Goal: Information Seeking & Learning: Learn about a topic

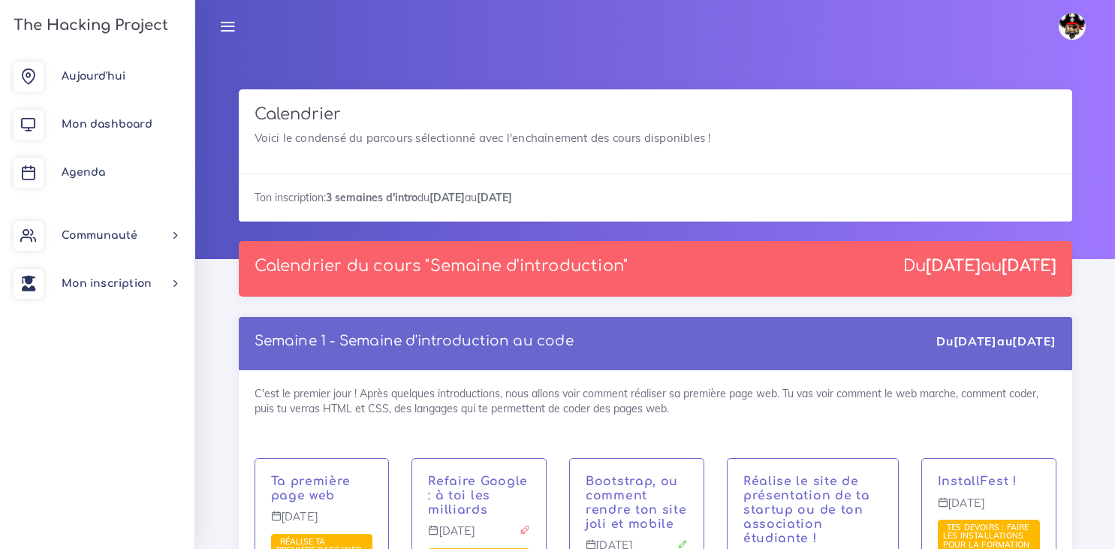
scroll to position [379, 0]
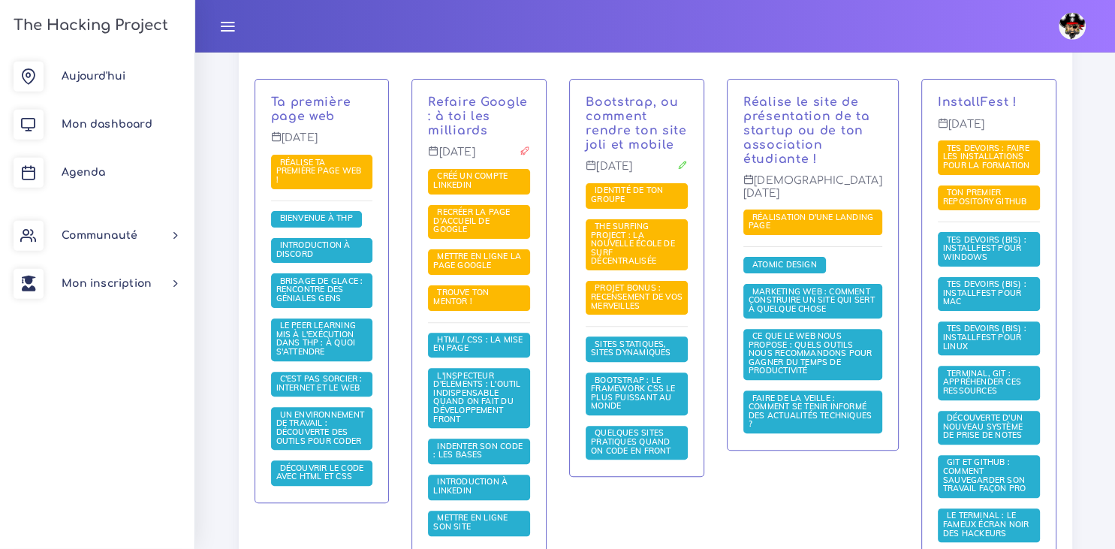
click at [1066, 391] on div "InstallFest ! Vendredi 5 sept. Tes devoirs : faire les installations pour la fo…" at bounding box center [989, 378] width 158 height 599
click at [810, 512] on div "Réalise le site de présentation de ta startup ou de ton association étudiante !…" at bounding box center [813, 378] width 195 height 599
click at [684, 481] on div "Bootstrap, ou comment rendre ton site joli et mobile Mercredi 3 sept. Identité …" at bounding box center [637, 378] width 158 height 599
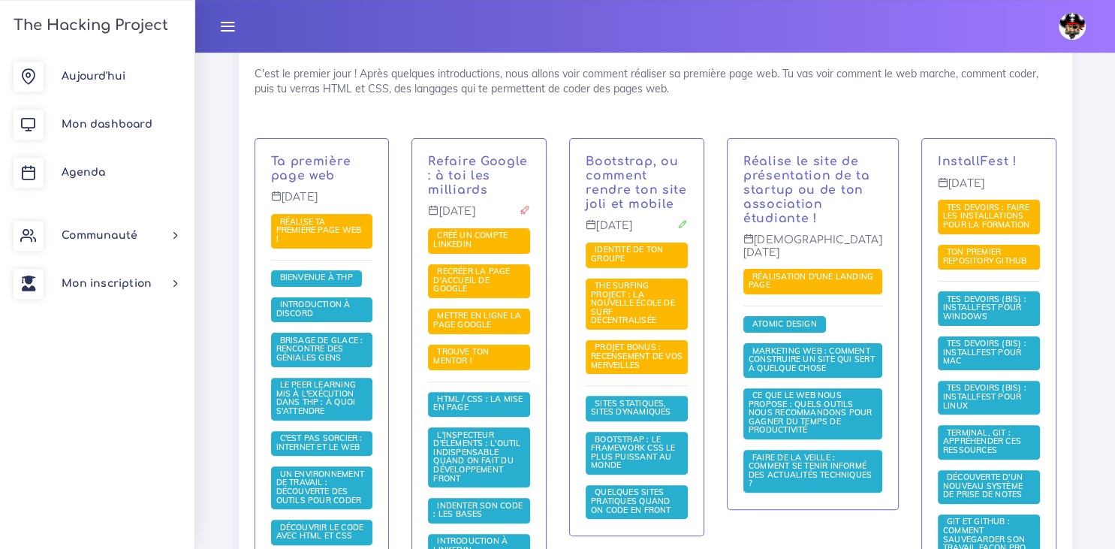
scroll to position [324, 0]
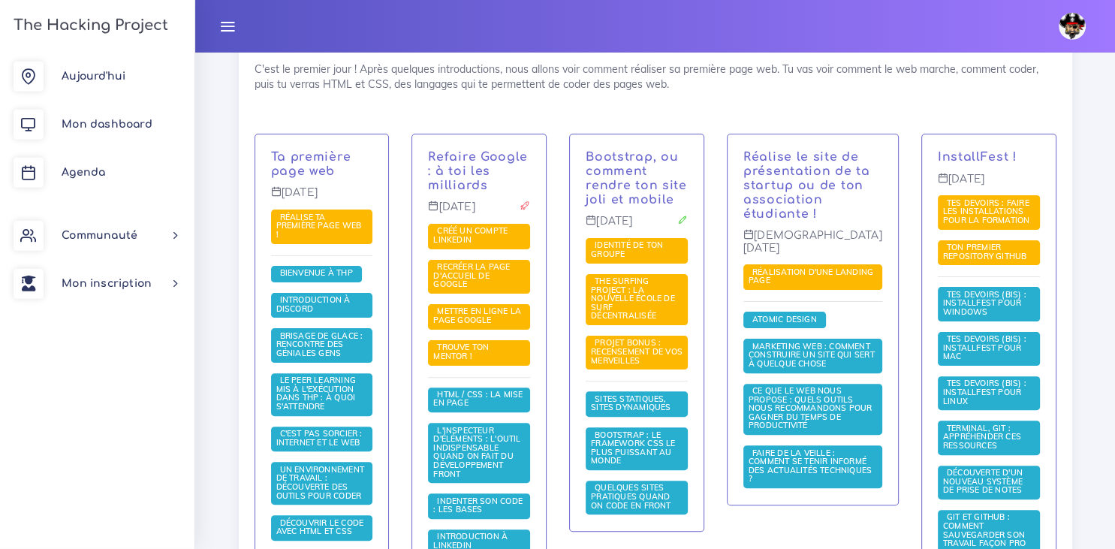
click at [1010, 125] on div "C'est le premier jour ! Après quelques introductions, nous allons voir comment …" at bounding box center [656, 397] width 834 height 702
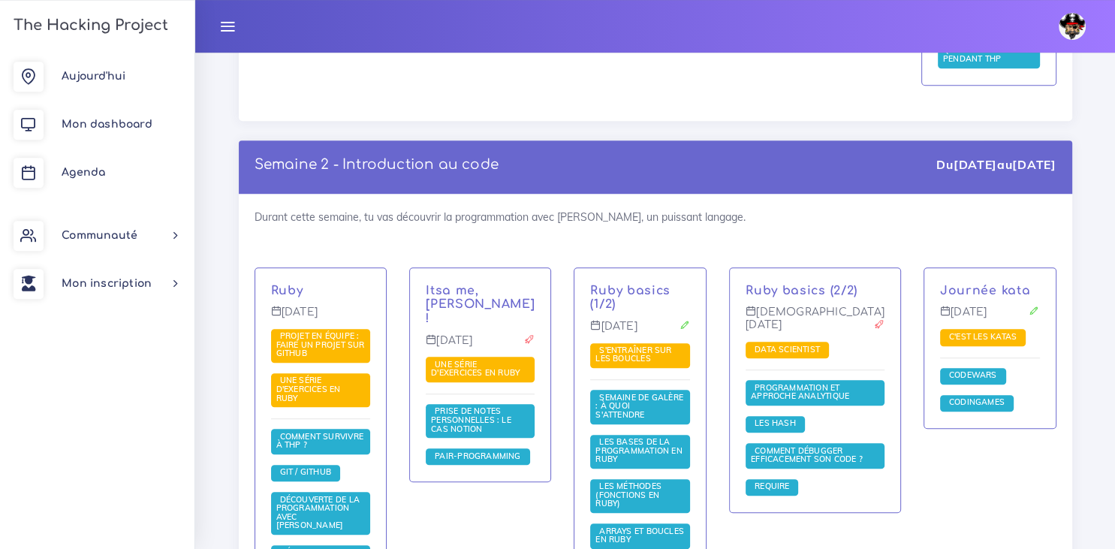
scroll to position [950, 0]
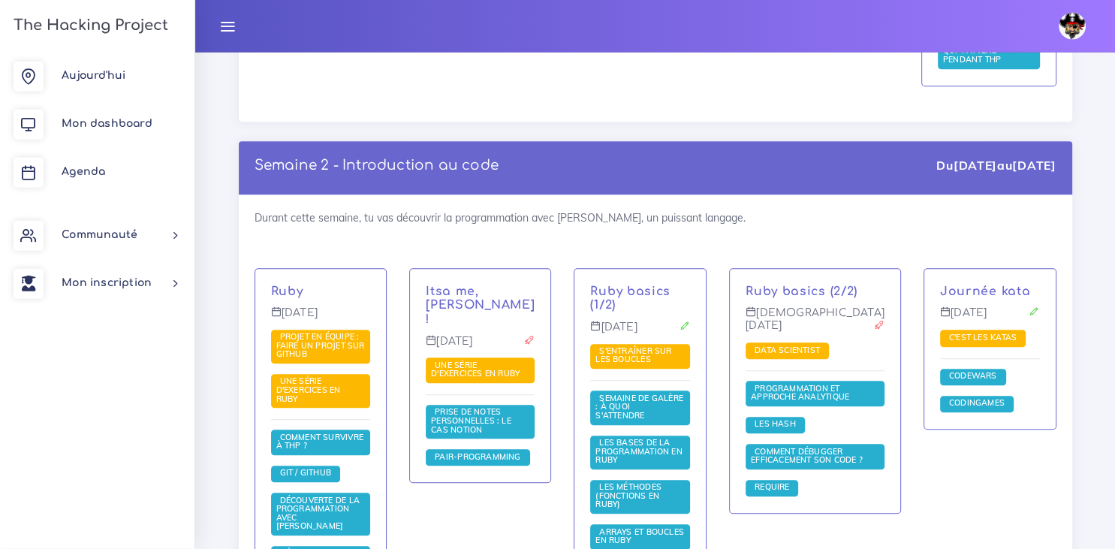
click at [1077, 472] on div "Semaine 2 - Introduction au code Du 8 sept. au 12 sept. Durant cette semaine, t…" at bounding box center [656, 402] width 856 height 520
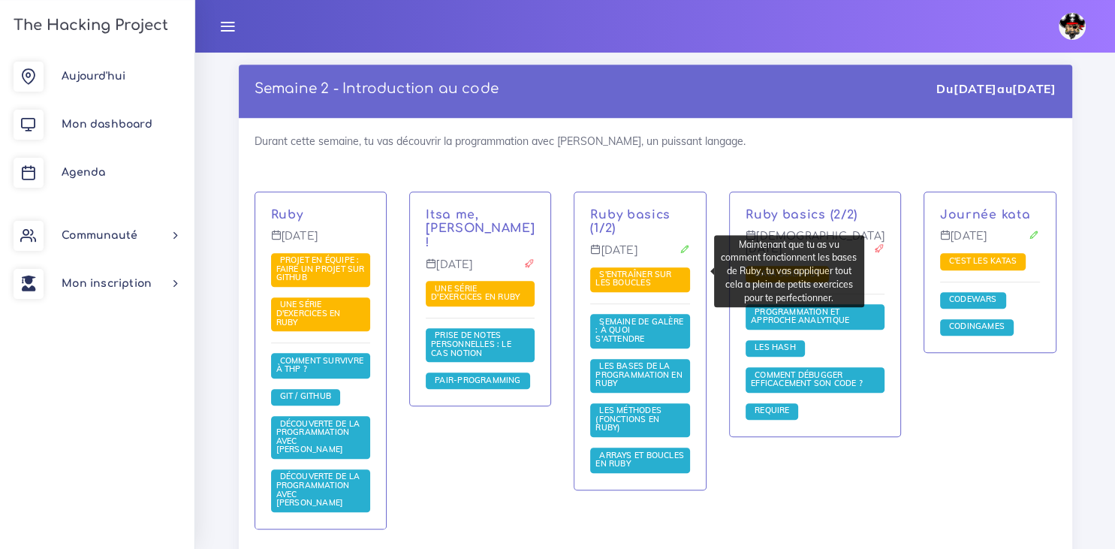
scroll to position [1027, 0]
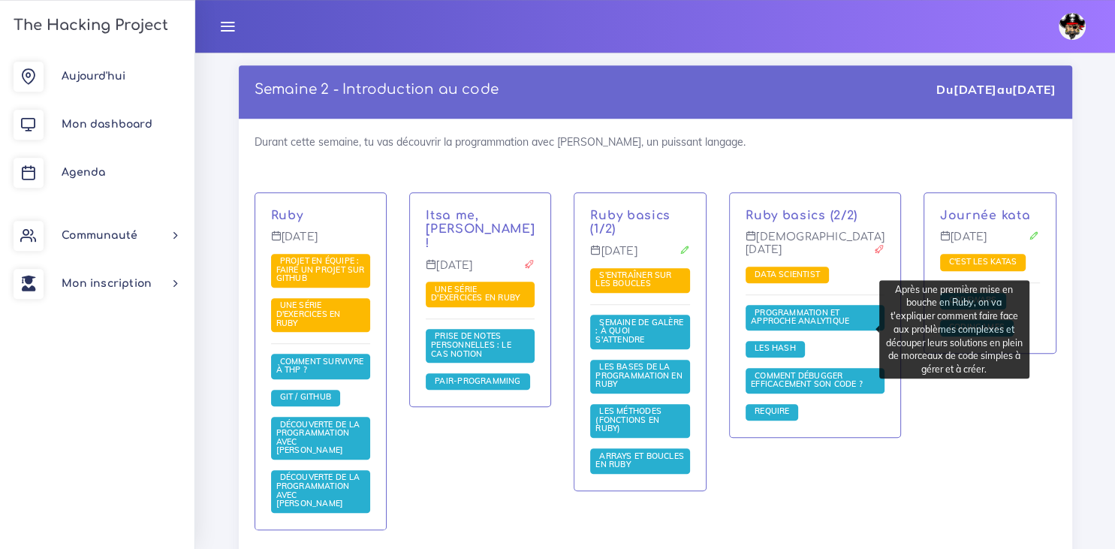
click at [804, 327] on span "Programmation et approche analytique" at bounding box center [802, 317] width 102 height 20
click at [796, 327] on span "Programmation et approche analytique" at bounding box center [802, 317] width 102 height 20
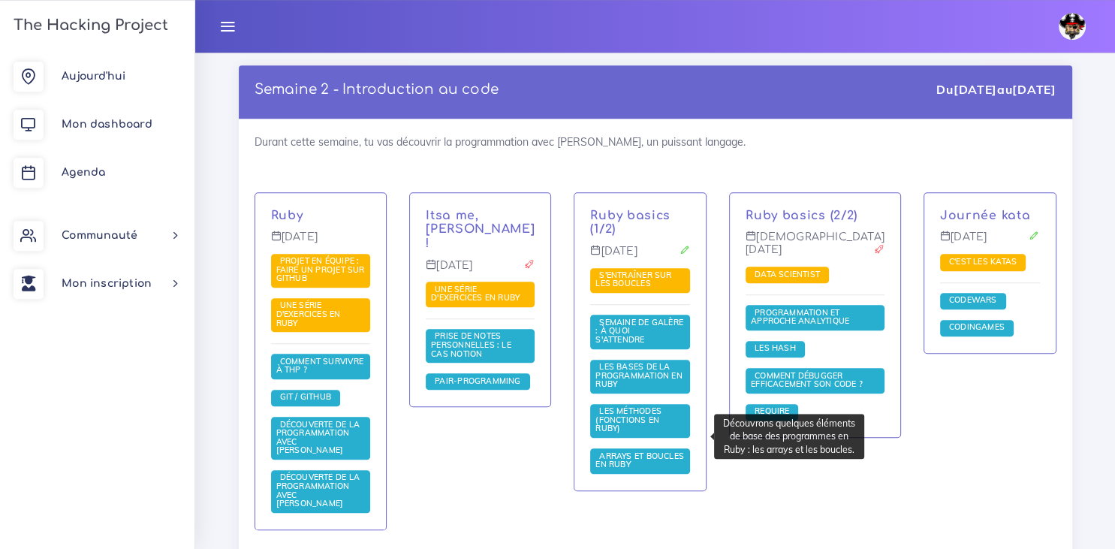
click at [653, 451] on span "Arrays et boucles en Ruby" at bounding box center [640, 461] width 89 height 20
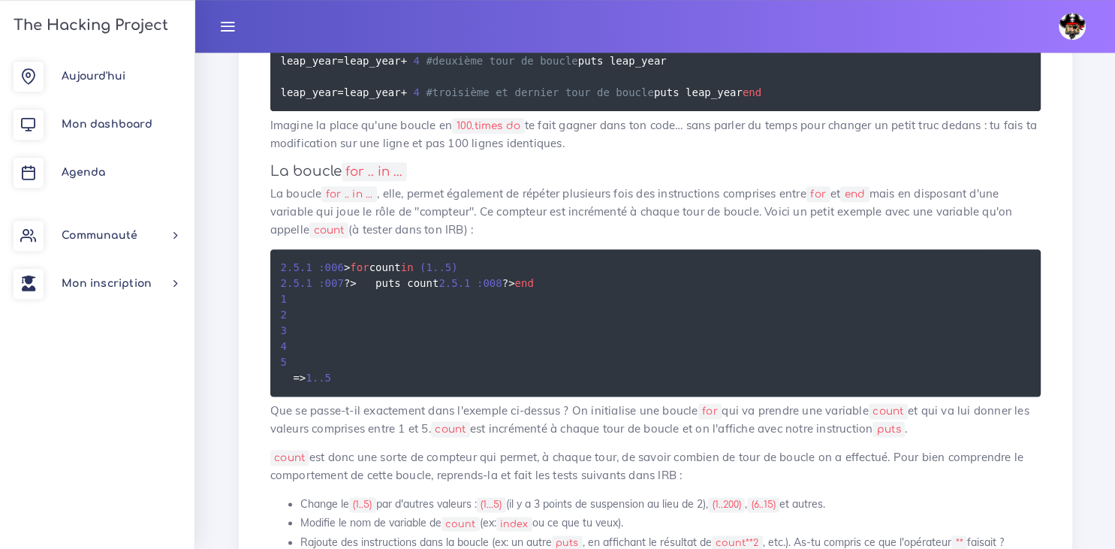
scroll to position [1725, 0]
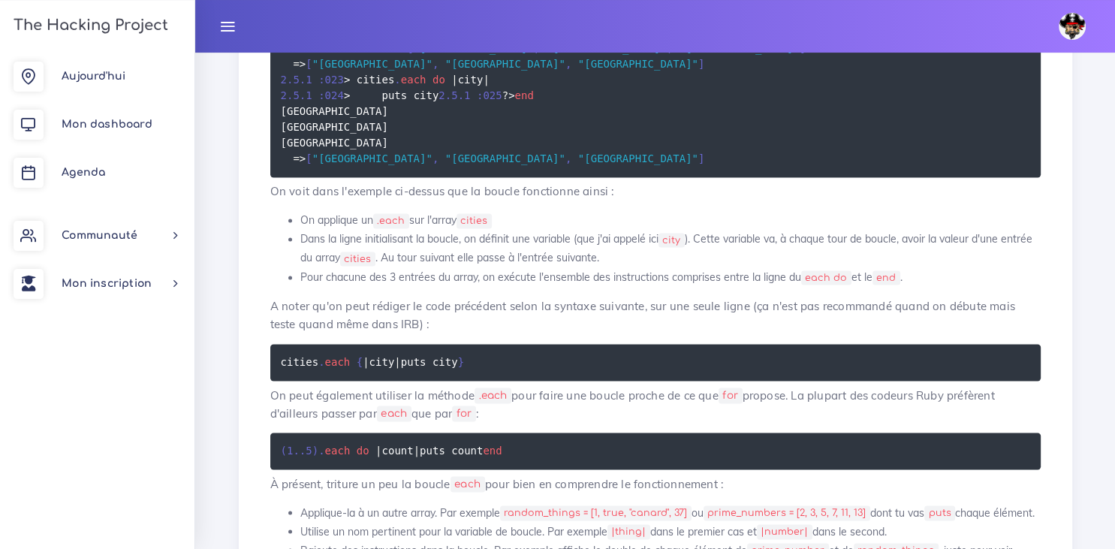
scroll to position [2452, 0]
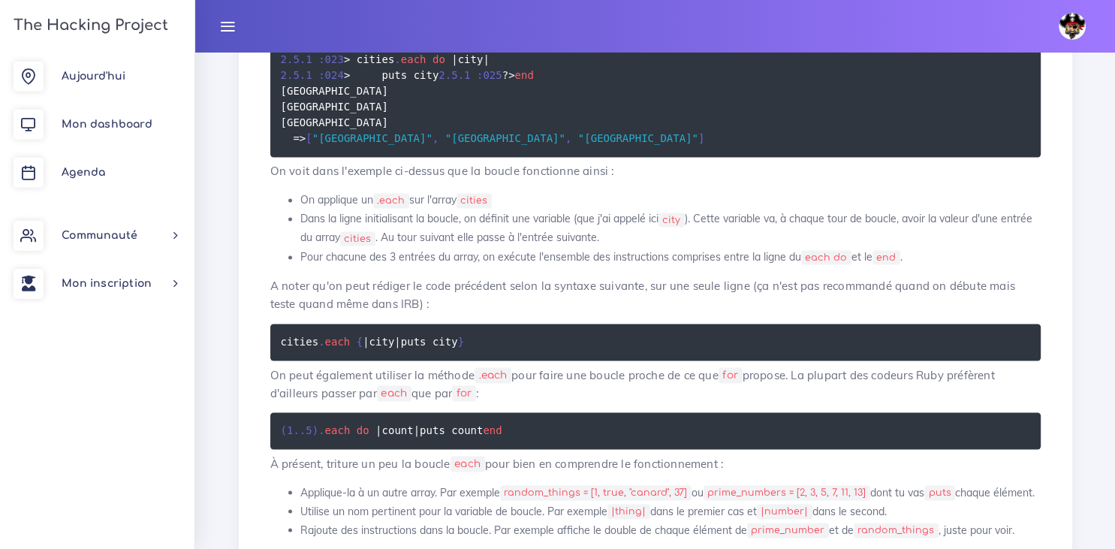
drag, startPoint x: 314, startPoint y: 327, endPoint x: 266, endPoint y: 244, distance: 96.2
copy code "leap_year = 2016 for count in ( 1 . . 6 ) puts " Ann ée bissextile numéro #{cou…"
drag, startPoint x: 337, startPoint y: 332, endPoint x: 267, endPoint y: 244, distance: 112.3
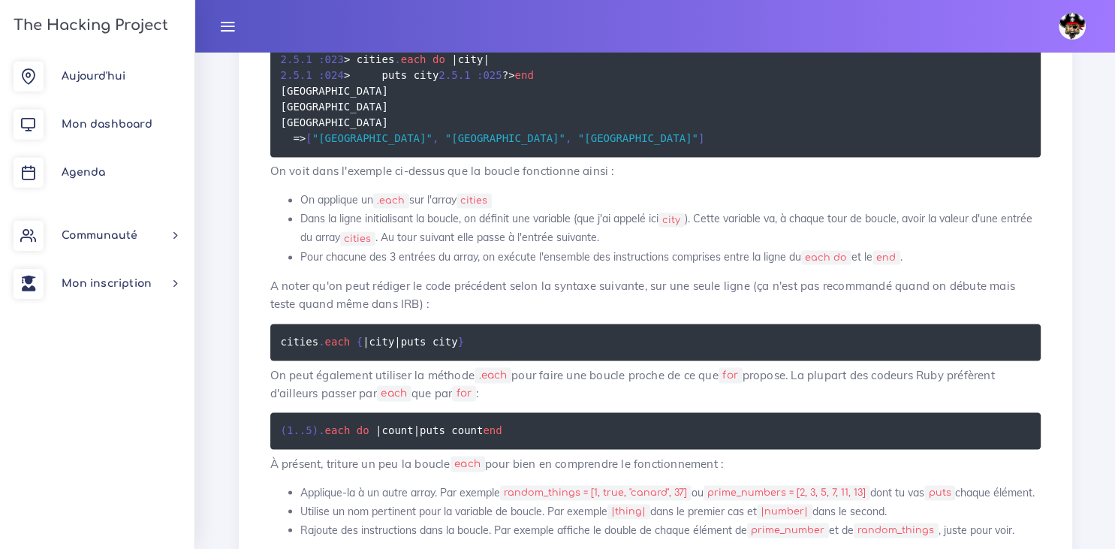
copy code "leap_year = 2016 for count in ( 1 . . 6 ) puts " Ann ée bissextile numéro #{cou…"
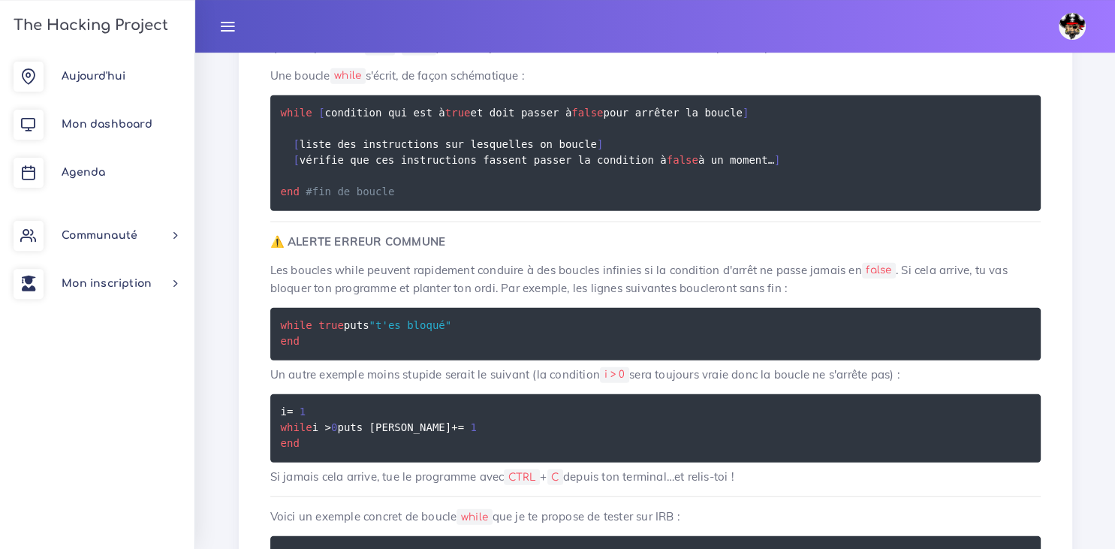
scroll to position [3447, 0]
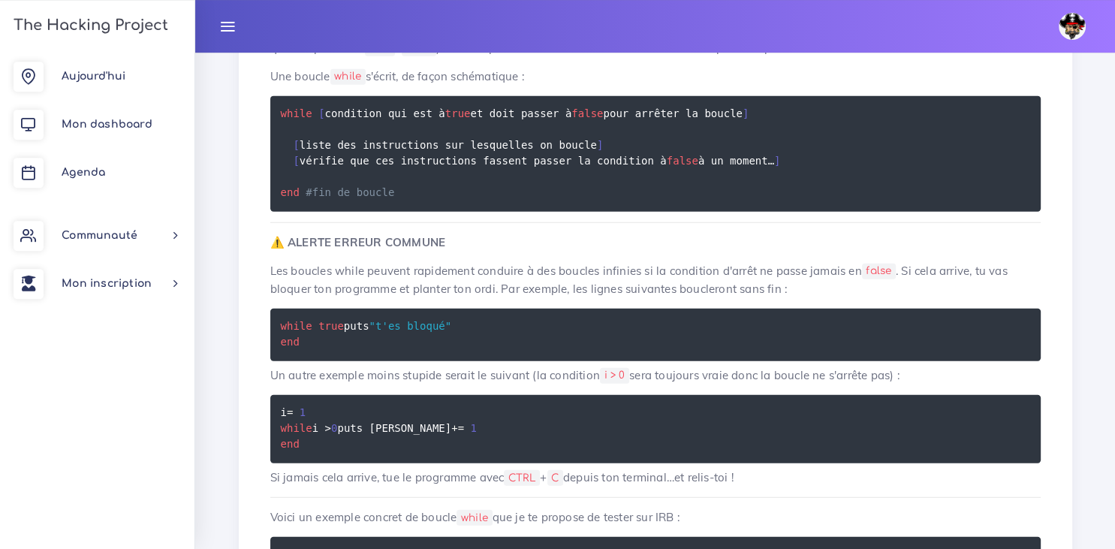
drag, startPoint x: 539, startPoint y: 229, endPoint x: 273, endPoint y: 112, distance: 291.3
copy code "prime_numbers = [ 2 , 3 , 5 , 7 , 11 , 13 ] result = 0 #j'initialise une variab…"
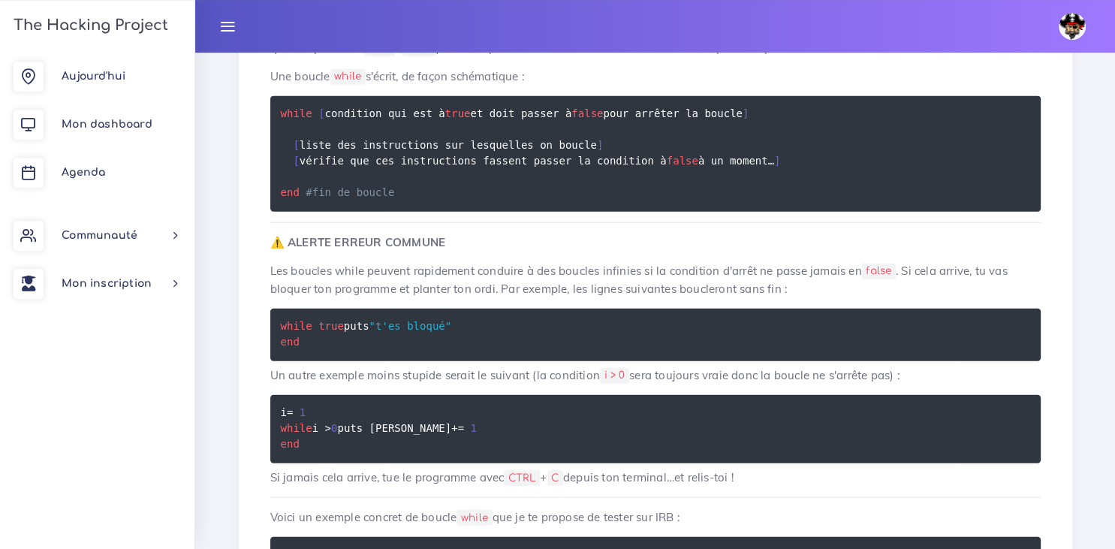
drag, startPoint x: 512, startPoint y: 236, endPoint x: 271, endPoint y: 98, distance: 277.9
copy code "prime_numbers = [ 2 , 3 , 5 , 7 , 11 , 13 ] result = 0 #j'initialise une variab…"
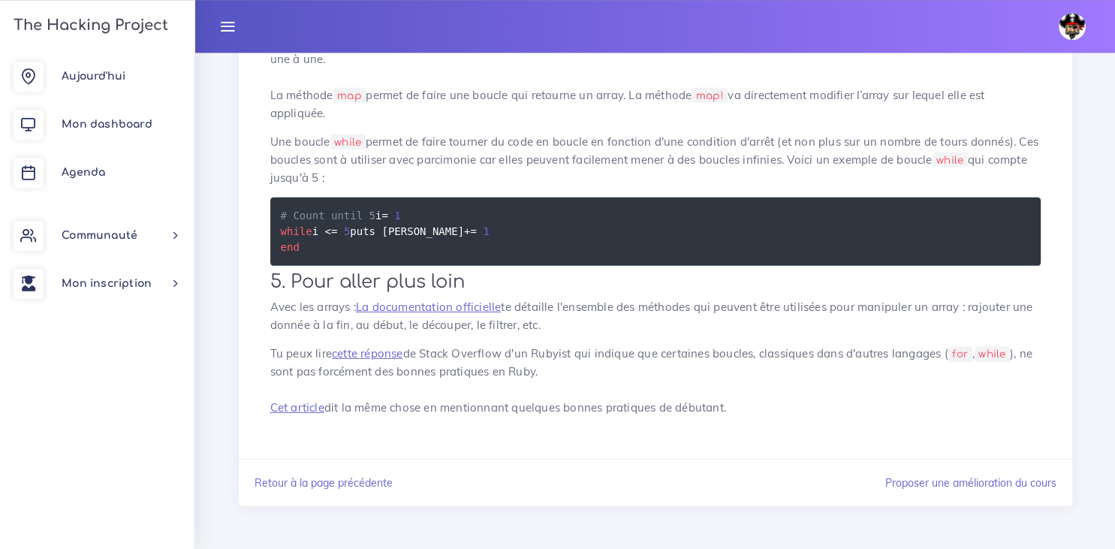
scroll to position [5453, 0]
click at [306, 405] on link "Cet article" at bounding box center [297, 407] width 54 height 14
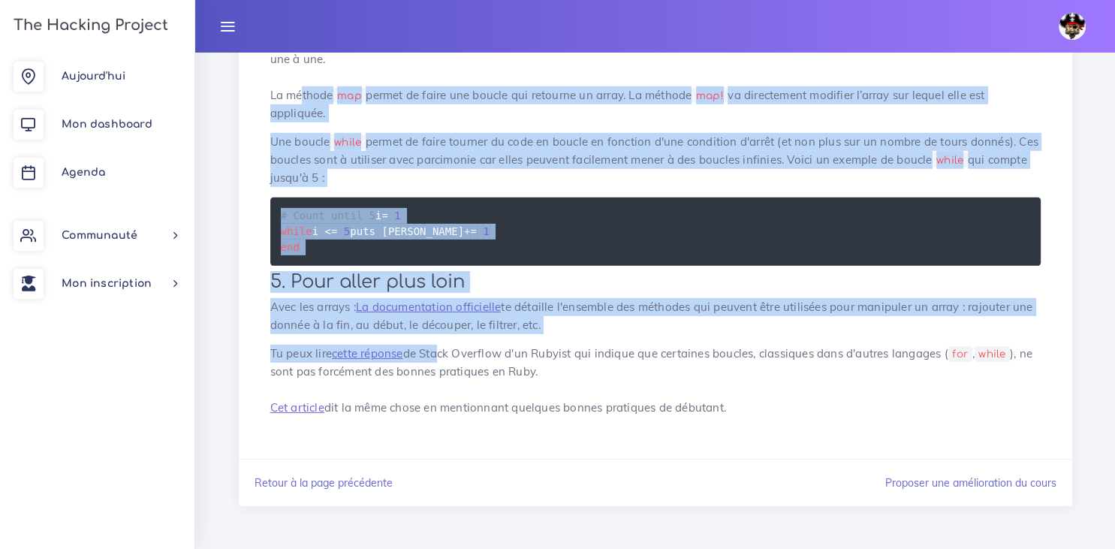
drag, startPoint x: 436, startPoint y: 356, endPoint x: 293, endPoint y: 47, distance: 341.1
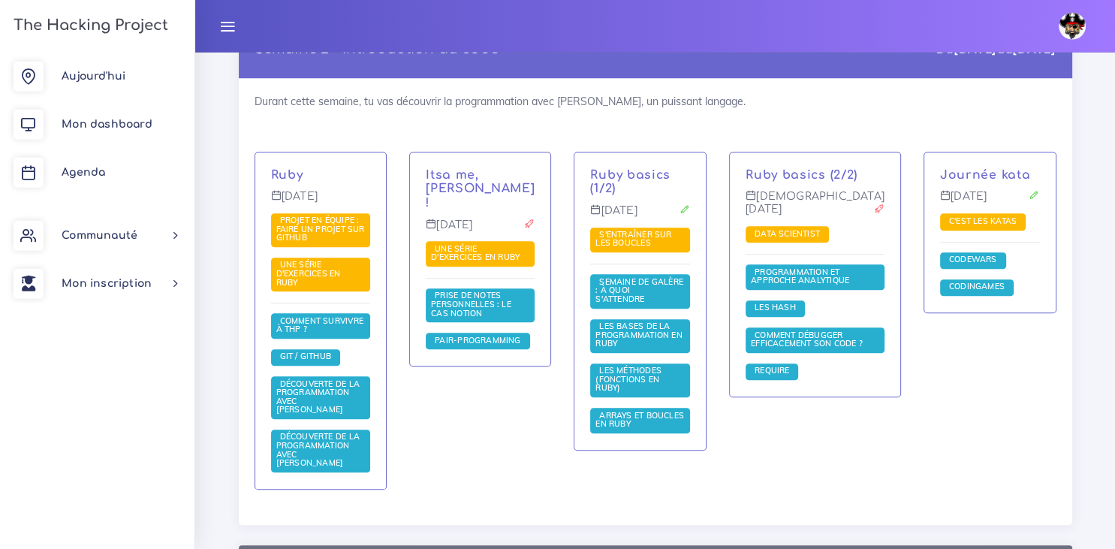
scroll to position [1068, 0]
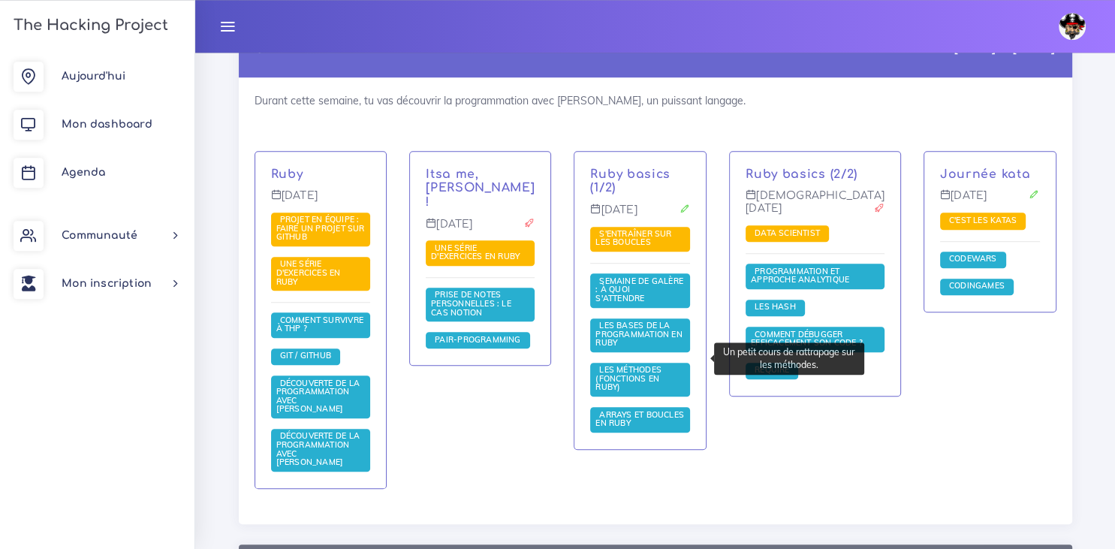
click at [645, 369] on span "Les méthodes (fonctions en Ruby)" at bounding box center [640, 380] width 100 height 34
click at [643, 364] on span "Les méthodes (fonctions en Ruby)" at bounding box center [629, 378] width 66 height 28
click at [1036, 343] on div "Journée kata [DATE] C'est les katas Codewars Codingames" at bounding box center [990, 330] width 155 height 358
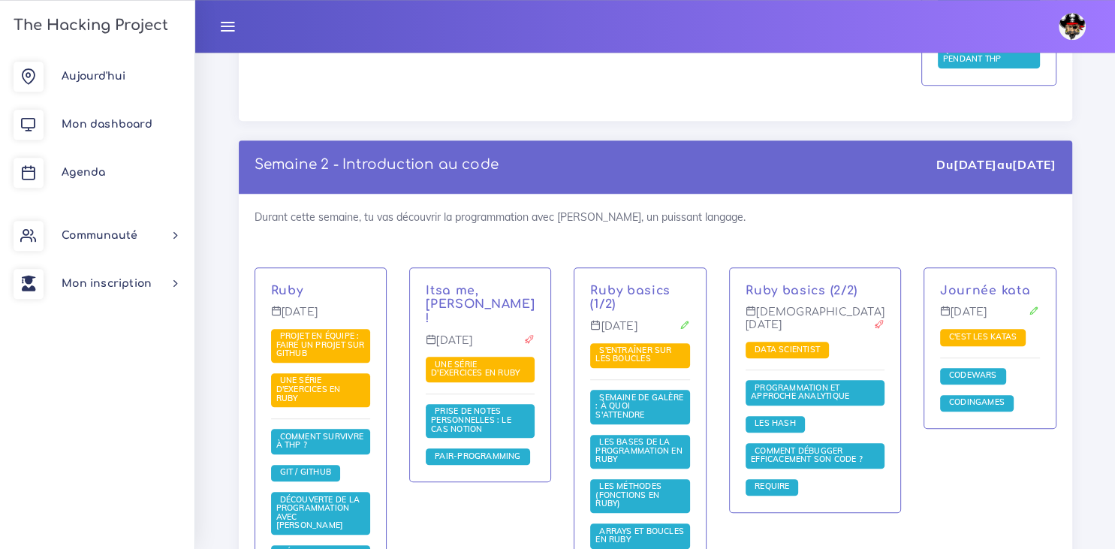
scroll to position [988, 0]
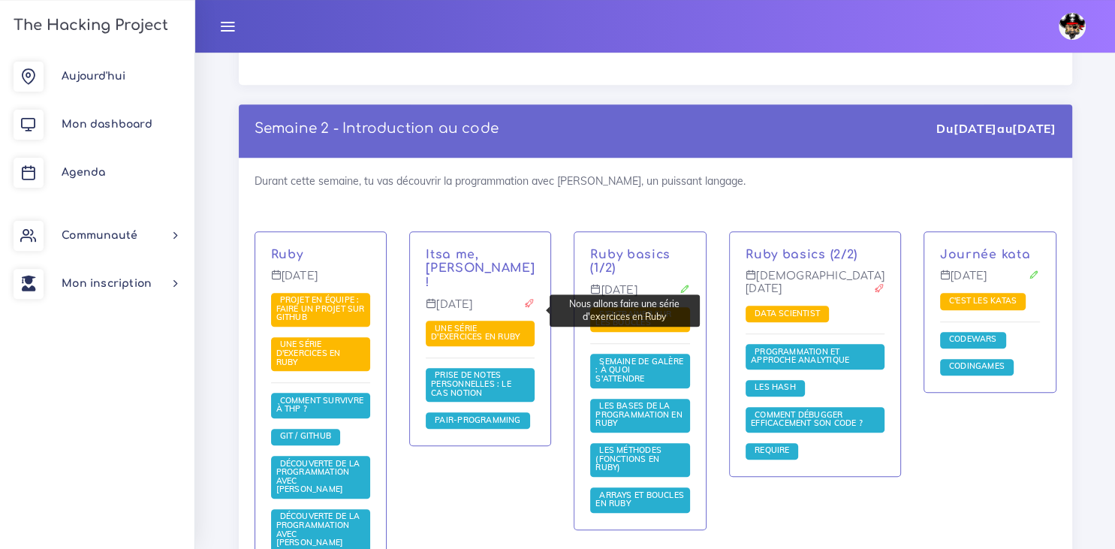
click at [464, 323] on span "Une série d'exercices en Ruby" at bounding box center [477, 333] width 92 height 20
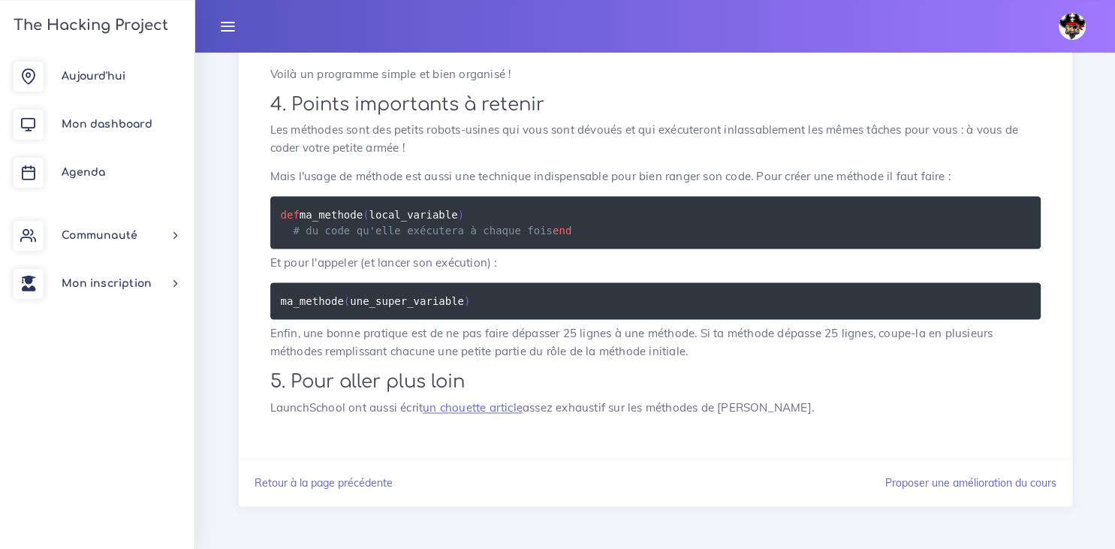
scroll to position [2690, 0]
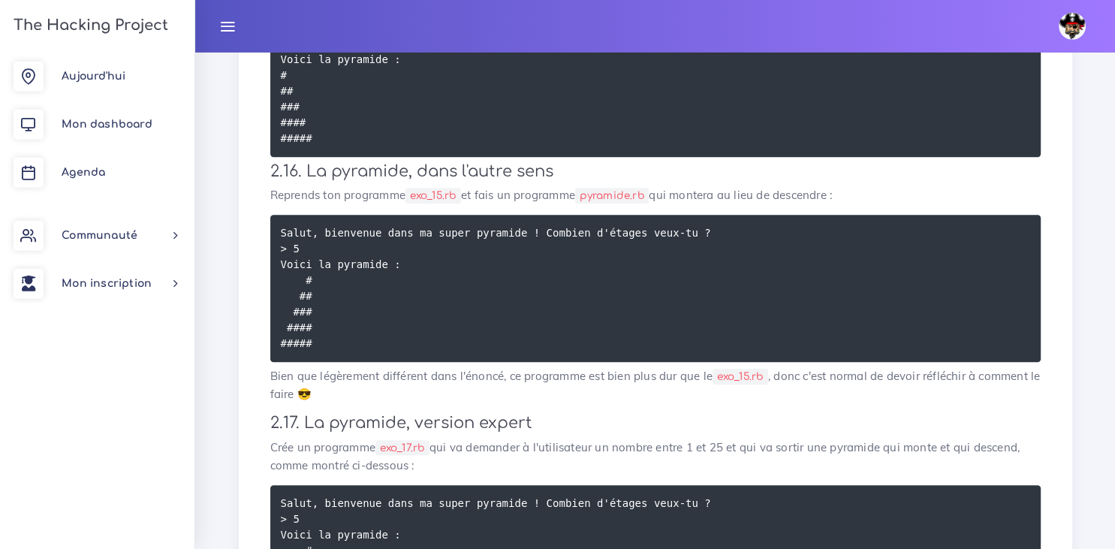
scroll to position [1509, 0]
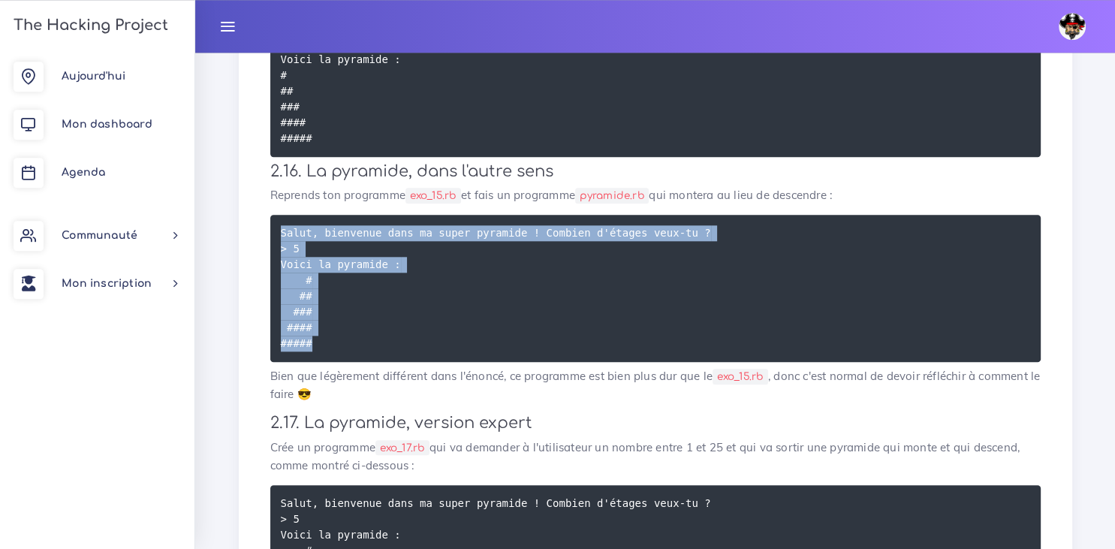
drag, startPoint x: 312, startPoint y: 391, endPoint x: 266, endPoint y: 272, distance: 127.2
click at [270, 272] on pre "Salut, bienvenue dans ma super pyramide ! Combien d'étages veux-tu ? > 5 Voici …" at bounding box center [655, 288] width 771 height 147
copy code "Salut, bienvenue dans ma super pyramide ! Combien d'étages veux-tu ? > 5 Voici …"
